Goal: Entertainment & Leisure: Consume media (video, audio)

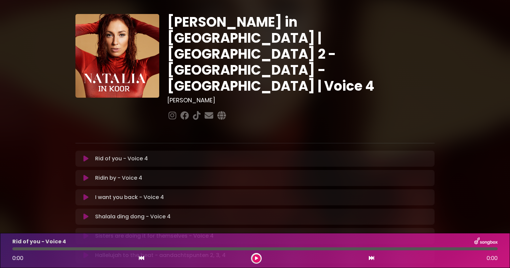
scroll to position [9, 0]
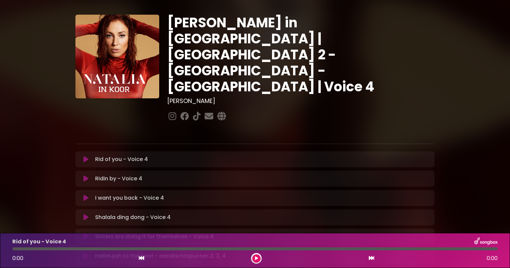
click at [84, 156] on icon at bounding box center [85, 159] width 5 height 7
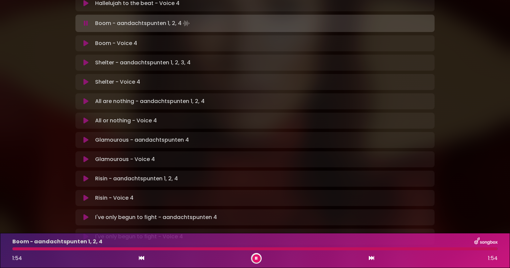
scroll to position [281, 0]
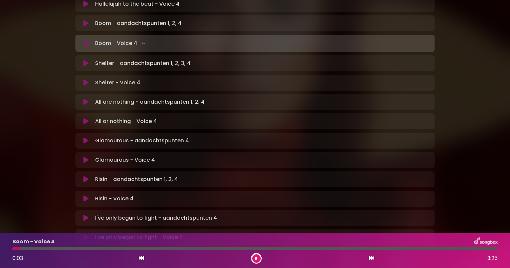
click at [255, 259] on icon at bounding box center [256, 259] width 3 height 4
